Goal: Task Accomplishment & Management: Manage account settings

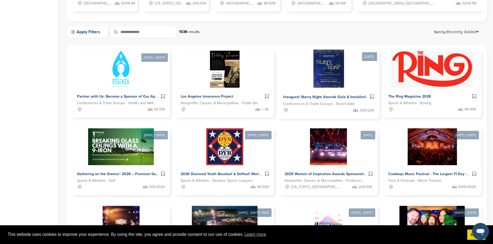
scroll to position [237, 0]
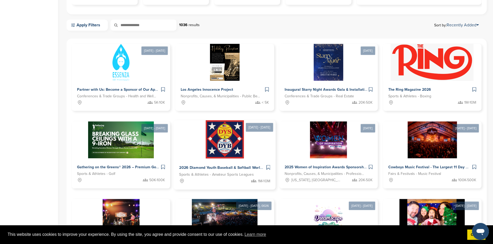
click at [217, 173] on span "Sports & Athletes - Amateur Sports Leagues" at bounding box center [216, 175] width 75 height 6
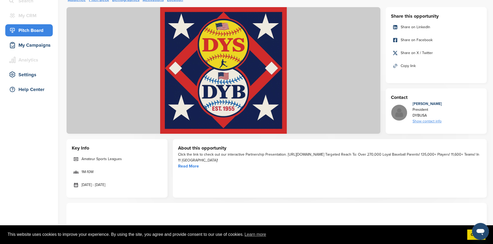
scroll to position [53, 0]
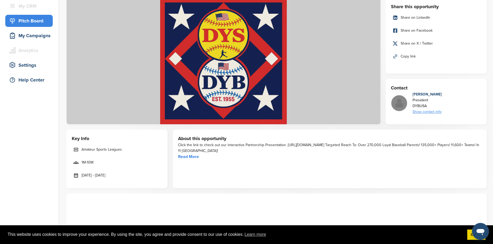
click at [190, 158] on link "Read More" at bounding box center [188, 156] width 21 height 5
click at [23, 32] on div "My Campaigns" at bounding box center [30, 35] width 45 height 9
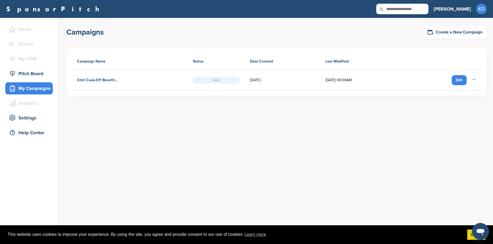
click at [461, 80] on div "Edit" at bounding box center [459, 80] width 15 height 10
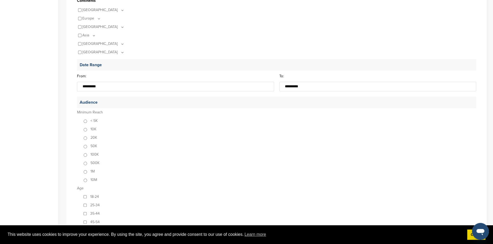
scroll to position [185, 0]
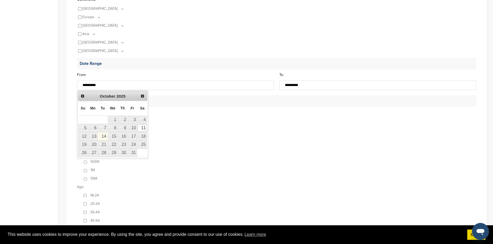
click at [101, 86] on input "**********" at bounding box center [175, 84] width 197 height 9
click at [141, 95] on span "Next" at bounding box center [142, 96] width 4 height 4
click at [143, 122] on link "6" at bounding box center [142, 119] width 9 height 7
type input "**********"
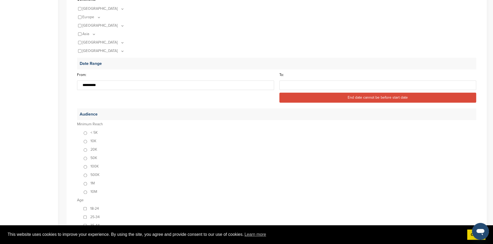
click at [303, 87] on input "To:" at bounding box center [377, 84] width 197 height 9
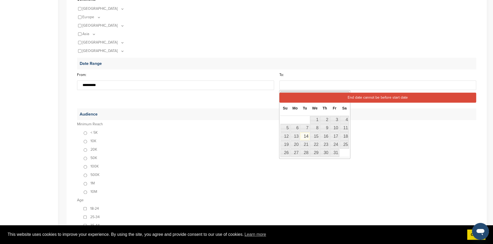
click at [369, 112] on p "Audience" at bounding box center [276, 114] width 399 height 12
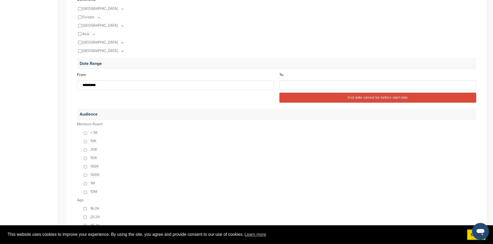
click at [296, 88] on input "To:" at bounding box center [377, 84] width 197 height 9
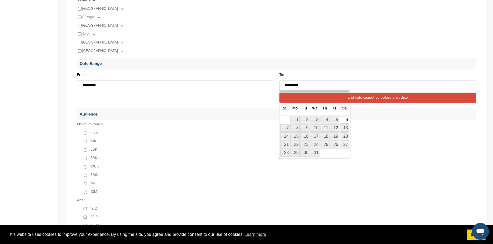
type input "**********"
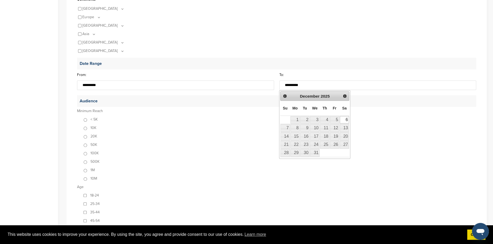
click at [435, 154] on div "< 5K 10K 20K 50K 100K 500K 1M 10M" at bounding box center [279, 149] width 394 height 68
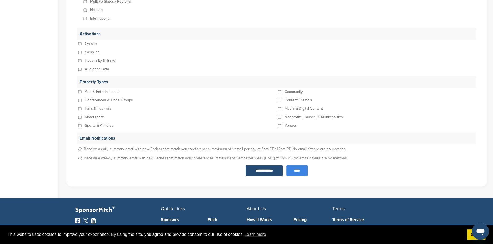
scroll to position [527, 0]
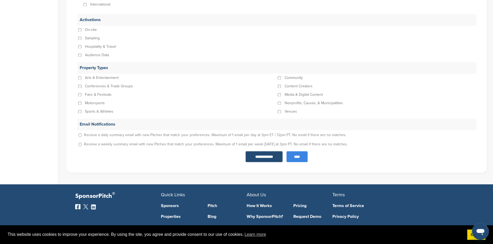
click at [293, 155] on input "****" at bounding box center [296, 156] width 21 height 11
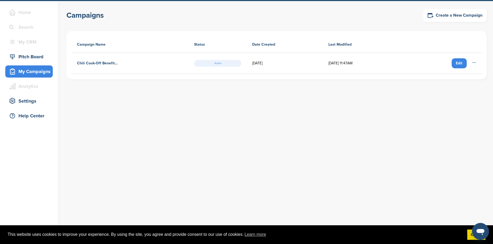
scroll to position [26, 0]
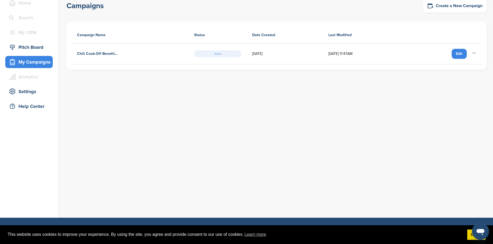
click at [105, 54] on h4 "Chili Cook-Off Benefiting the Dementia Society of America" at bounding box center [97, 54] width 41 height 6
click at [456, 54] on div "Edit" at bounding box center [459, 54] width 15 height 10
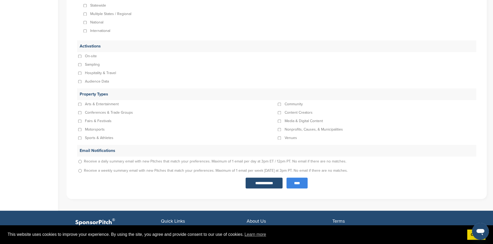
scroll to position [527, 0]
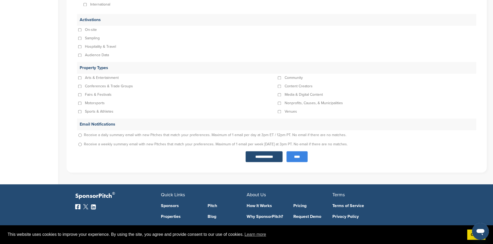
click at [300, 156] on input "****" at bounding box center [296, 156] width 21 height 11
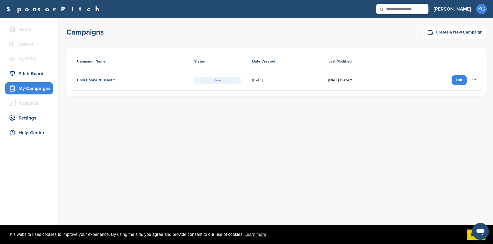
click at [473, 79] on icon at bounding box center [474, 79] width 4 height 4
click at [31, 73] on div "Pitch Board" at bounding box center [30, 73] width 45 height 9
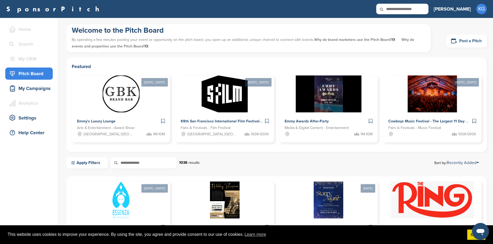
click at [466, 40] on link "Post a Pitch" at bounding box center [467, 41] width 40 height 13
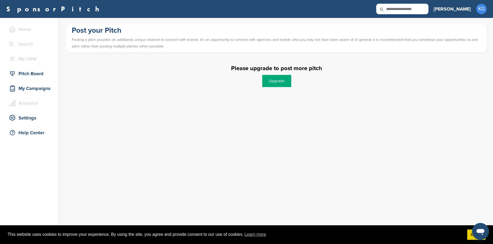
click at [271, 84] on link "Upgrade" at bounding box center [276, 81] width 29 height 12
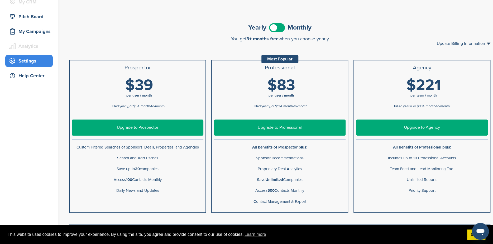
scroll to position [34, 0]
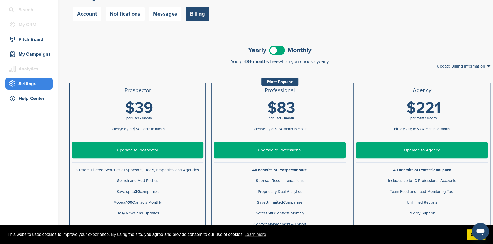
click at [272, 50] on span at bounding box center [277, 50] width 16 height 9
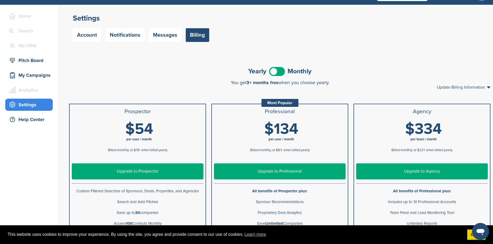
scroll to position [0, 0]
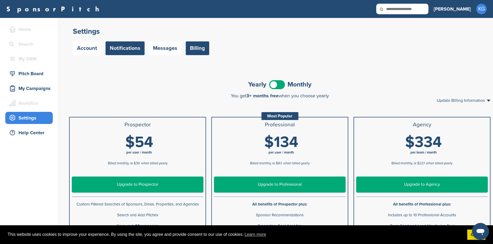
click at [123, 49] on link "Notifications" at bounding box center [124, 48] width 39 height 14
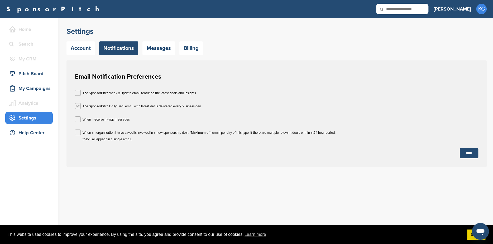
click at [80, 107] on label at bounding box center [78, 106] width 6 height 6
click at [160, 50] on link "Messages" at bounding box center [158, 48] width 33 height 14
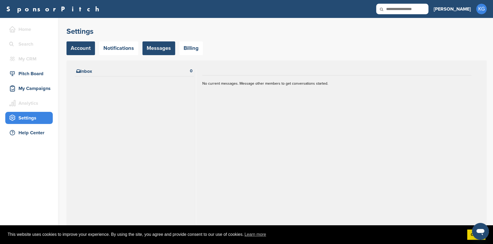
click at [75, 46] on link "Account" at bounding box center [80, 48] width 28 height 14
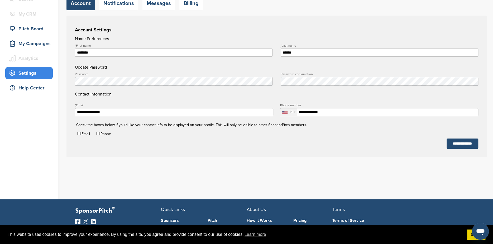
scroll to position [53, 0]
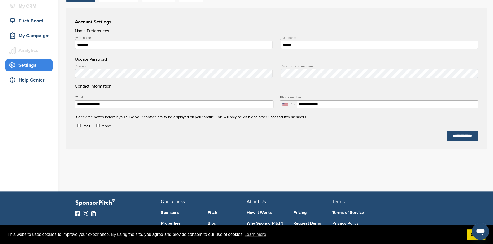
click at [100, 124] on div "Phone" at bounding box center [103, 125] width 16 height 5
click at [456, 133] on input "**********" at bounding box center [463, 136] width 32 height 10
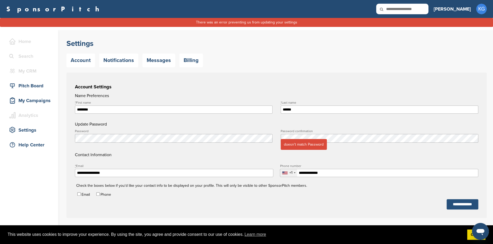
click at [447, 203] on input "**********" at bounding box center [463, 204] width 32 height 10
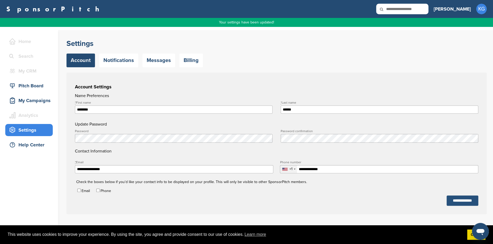
click at [453, 200] on input "**********" at bounding box center [463, 200] width 32 height 10
click at [26, 114] on div "Analytics" at bounding box center [30, 115] width 45 height 9
click at [34, 86] on div "Pitch Board" at bounding box center [30, 85] width 45 height 9
